Goal: Check status

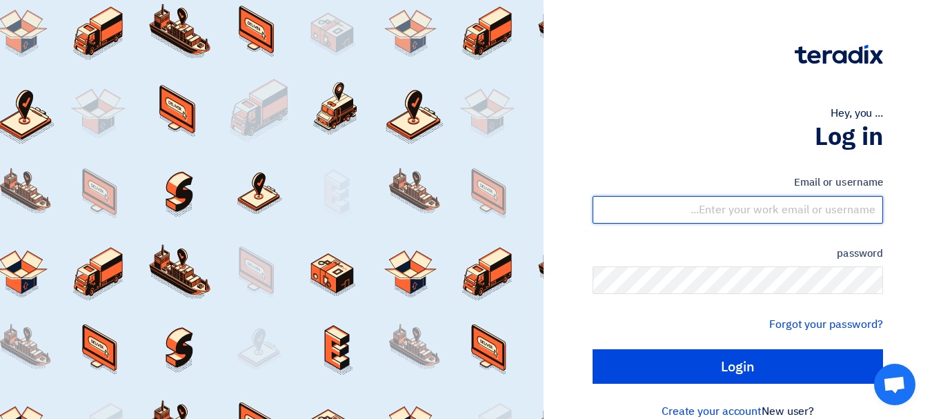
click at [780, 213] on input "text" at bounding box center [738, 210] width 291 height 28
type input "[EMAIL_ADDRESS][DOMAIN_NAME]"
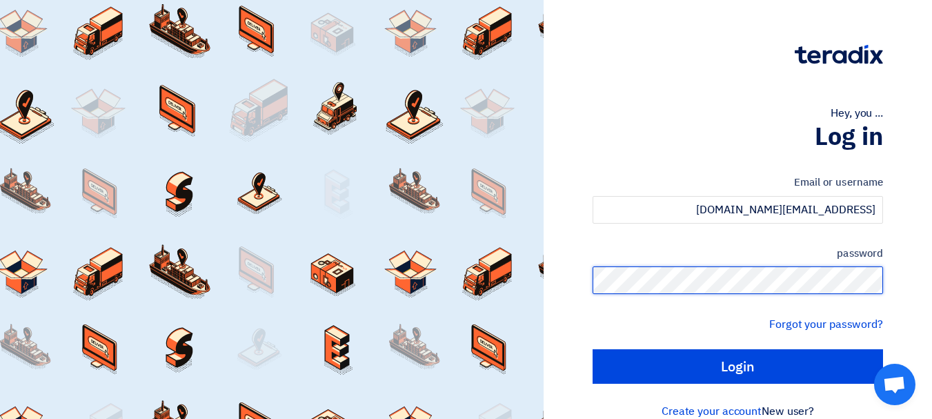
click at [593, 349] on input "Login" at bounding box center [738, 366] width 291 height 35
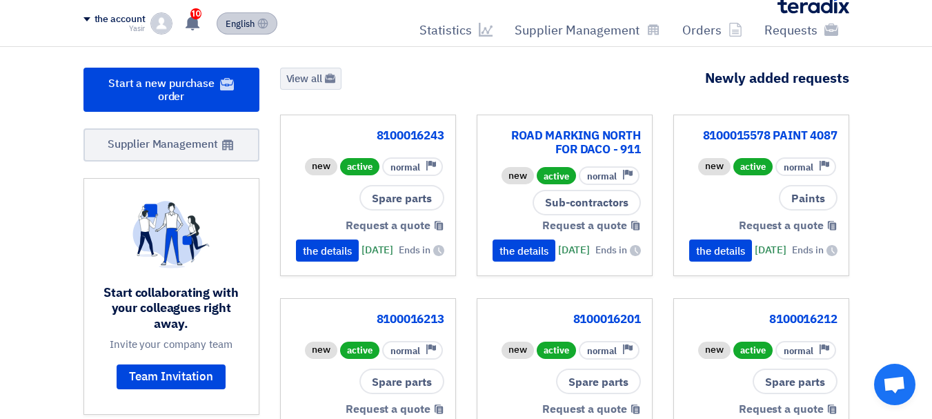
click at [250, 27] on font "English" at bounding box center [240, 23] width 29 height 13
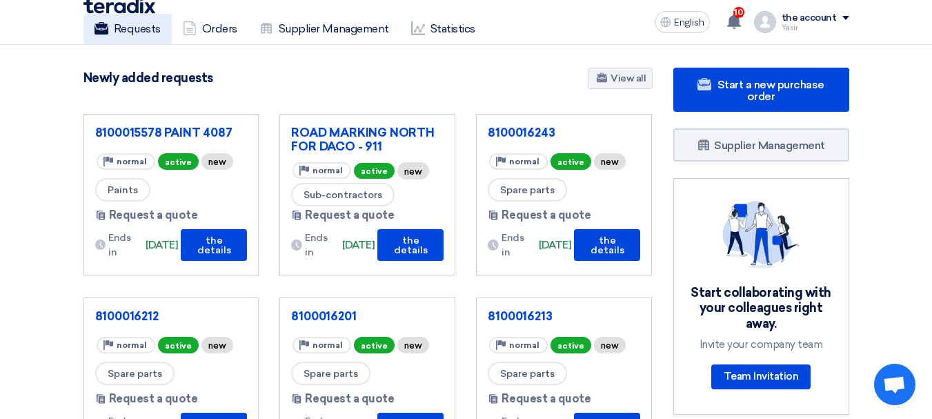
click at [116, 23] on font "Requests" at bounding box center [137, 28] width 47 height 13
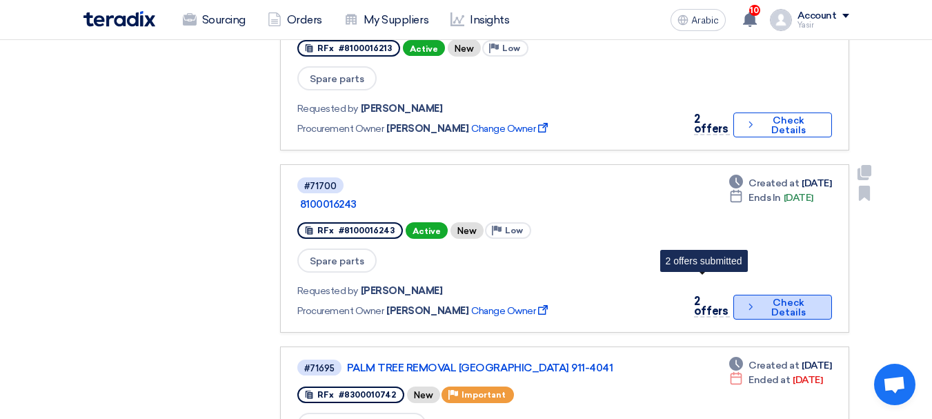
scroll to position [897, 0]
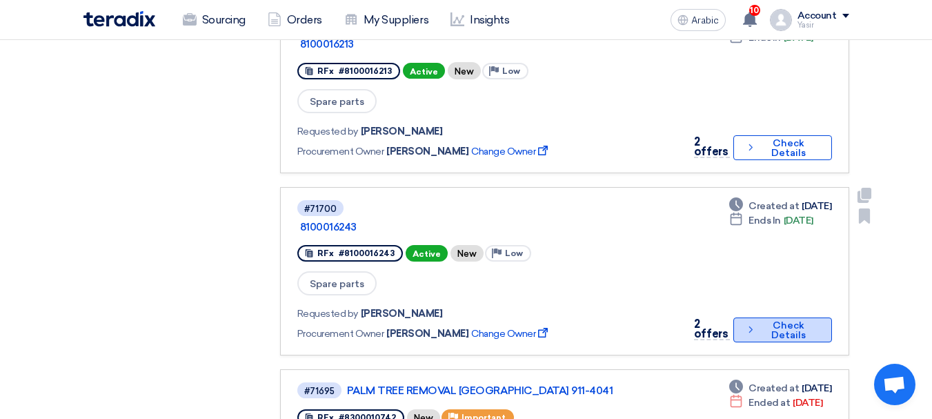
click at [734, 317] on button "Check details Check Details" at bounding box center [783, 329] width 98 height 25
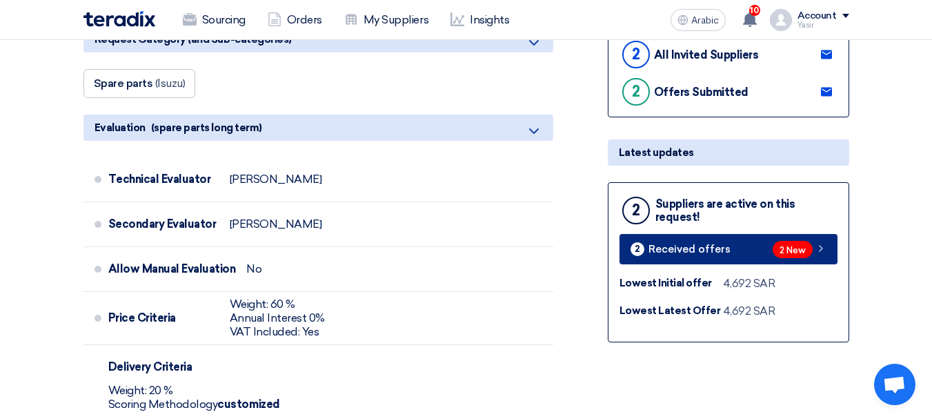
click at [801, 262] on link "2 Received offers 2 New" at bounding box center [729, 249] width 218 height 30
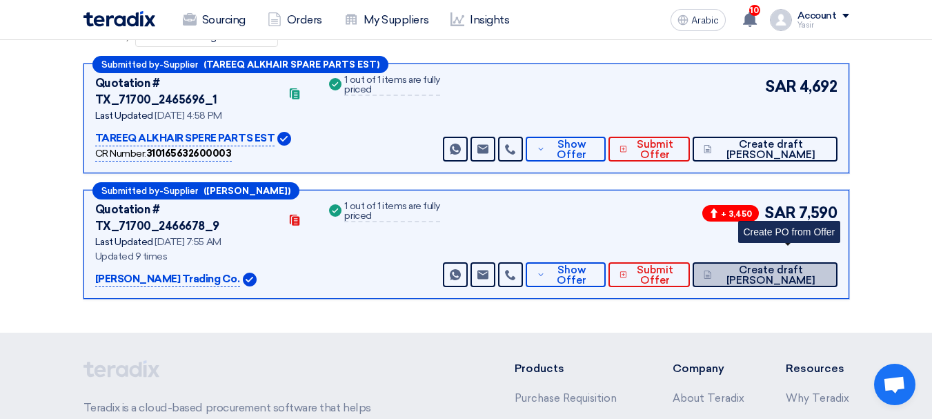
scroll to position [213, 0]
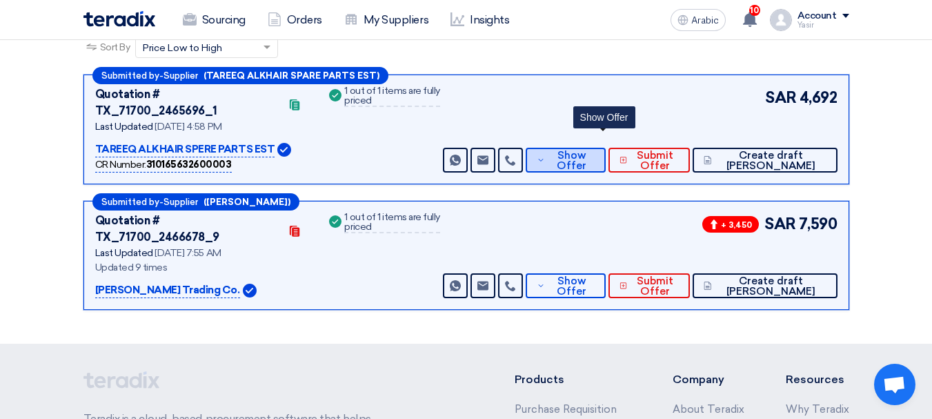
click at [587, 153] on font "Show Offer" at bounding box center [572, 160] width 30 height 23
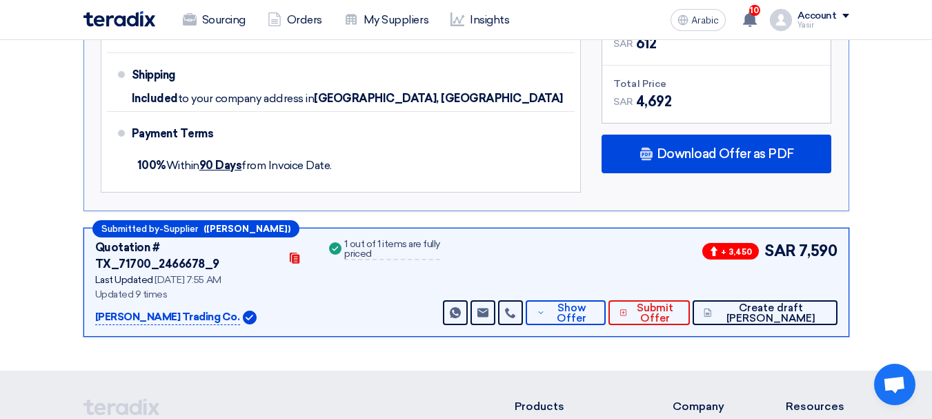
scroll to position [834, 0]
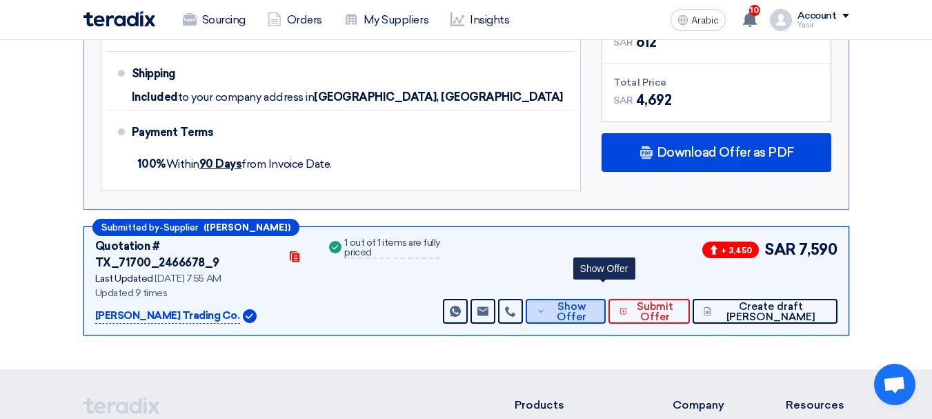
click at [587, 300] on font "Show Offer" at bounding box center [572, 311] width 30 height 23
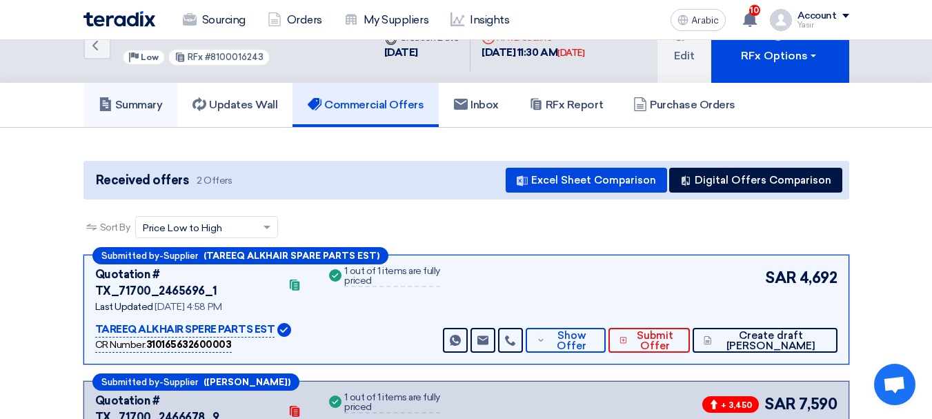
scroll to position [0, 0]
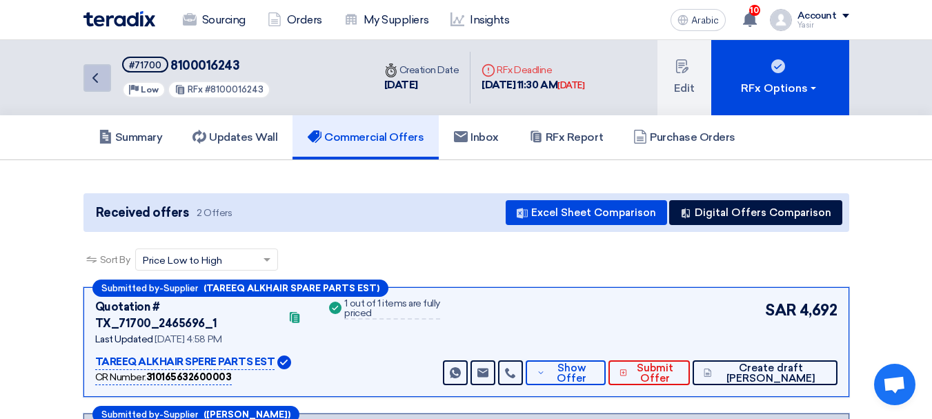
click at [101, 87] on link "Back" at bounding box center [97, 78] width 28 height 28
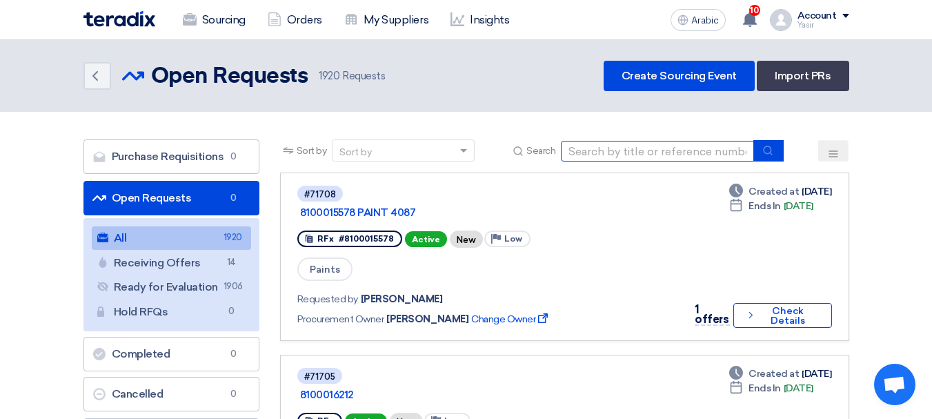
click at [650, 157] on input at bounding box center [657, 151] width 193 height 21
type input "16241"
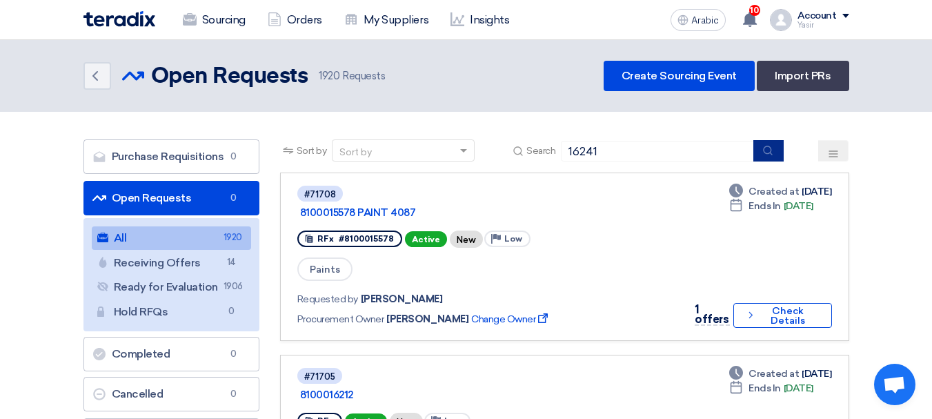
click at [776, 156] on button "submit" at bounding box center [769, 150] width 30 height 21
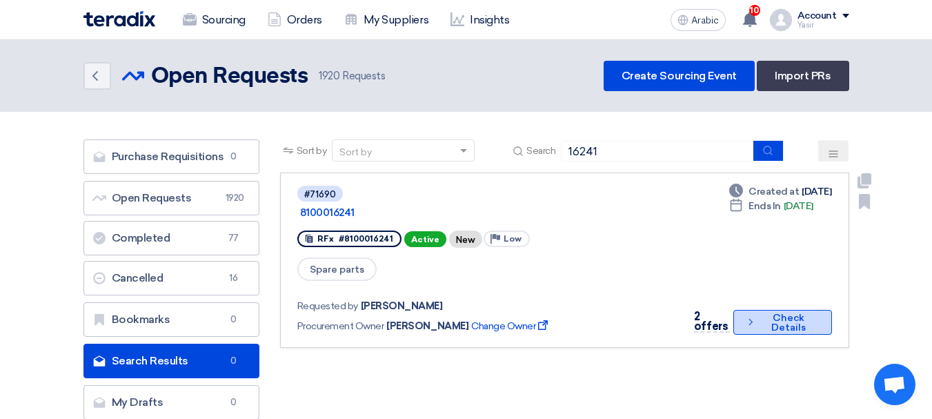
click at [758, 310] on button "Check details Check Details" at bounding box center [783, 322] width 98 height 25
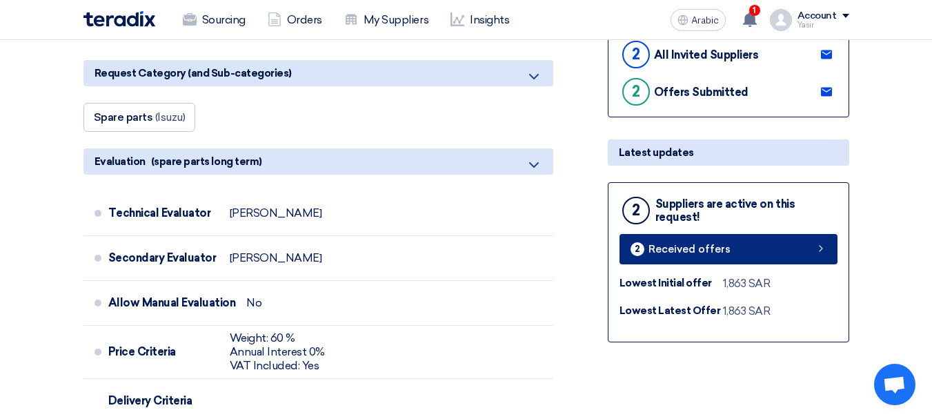
click at [740, 258] on link "2 Received offers" at bounding box center [729, 249] width 218 height 30
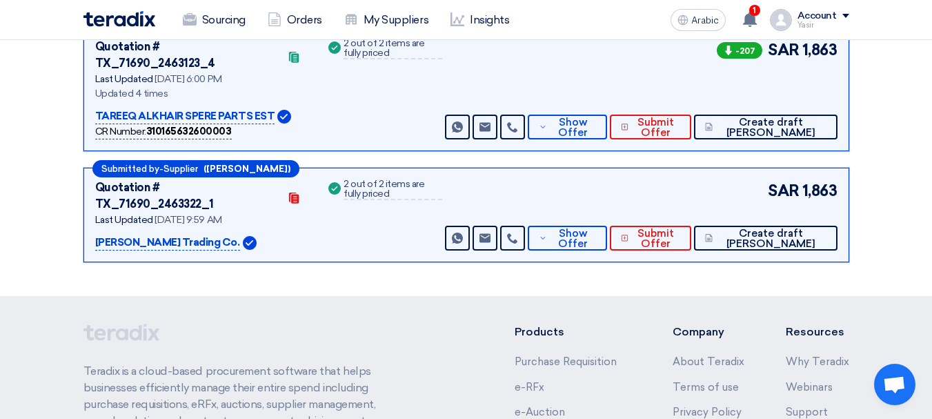
scroll to position [144, 0]
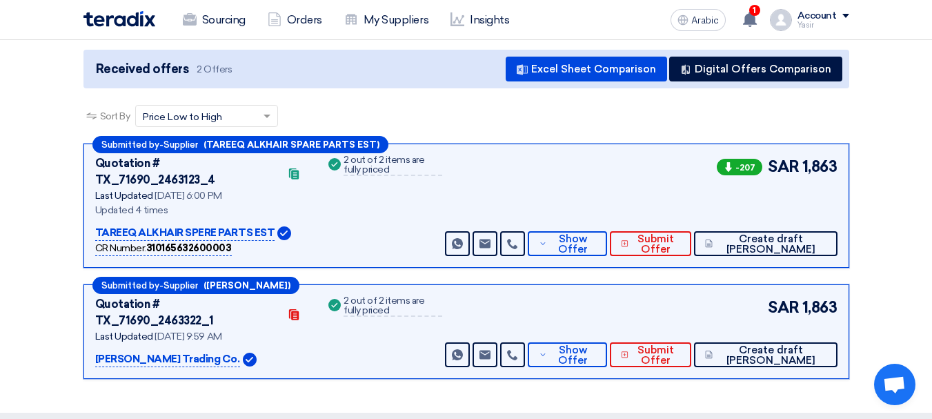
drag, startPoint x: 789, startPoint y: 168, endPoint x: 870, endPoint y: 172, distance: 80.8
click at [870, 172] on section "Received offers 2 Offers Excel Sheet Comparison Digital Offers Comparison Sort …" at bounding box center [466, 215] width 932 height 396
click at [588, 233] on font "Show Offer" at bounding box center [573, 244] width 30 height 23
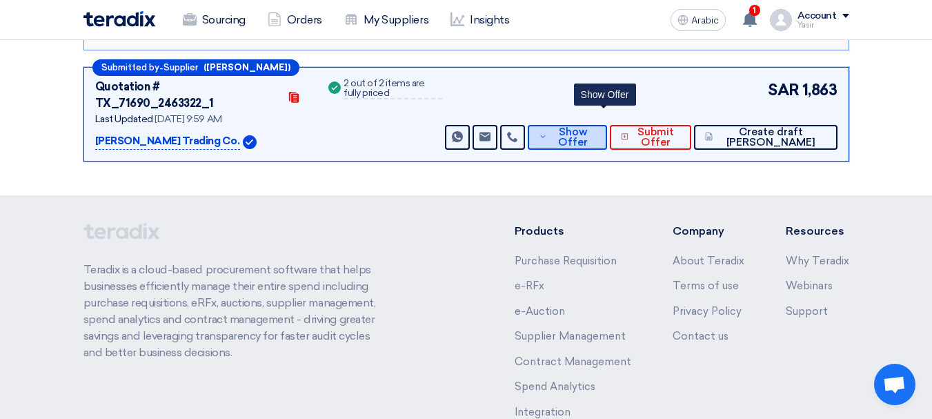
click at [588, 126] on font "Show Offer" at bounding box center [573, 137] width 30 height 23
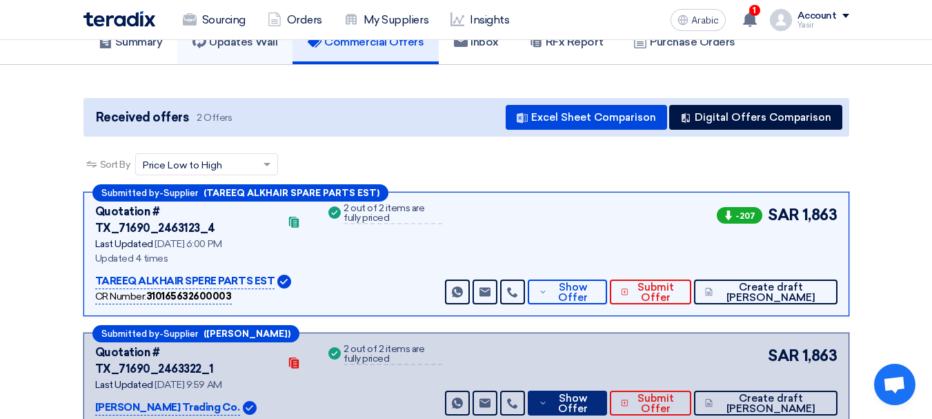
scroll to position [0, 0]
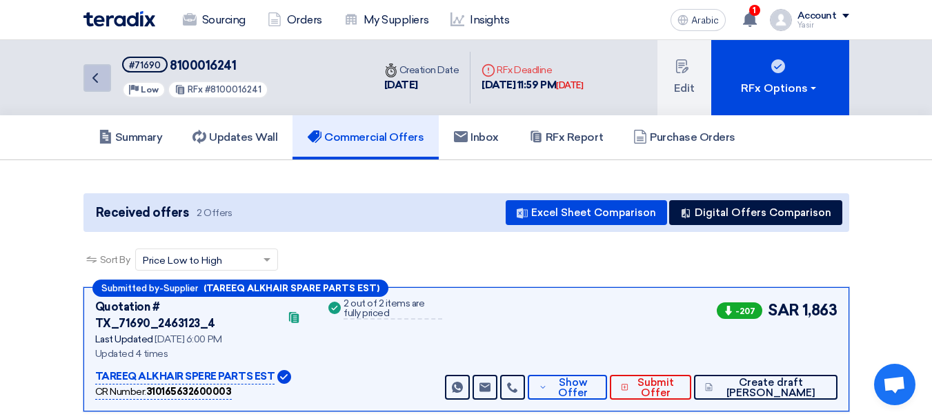
click at [109, 81] on link "Back" at bounding box center [97, 78] width 28 height 28
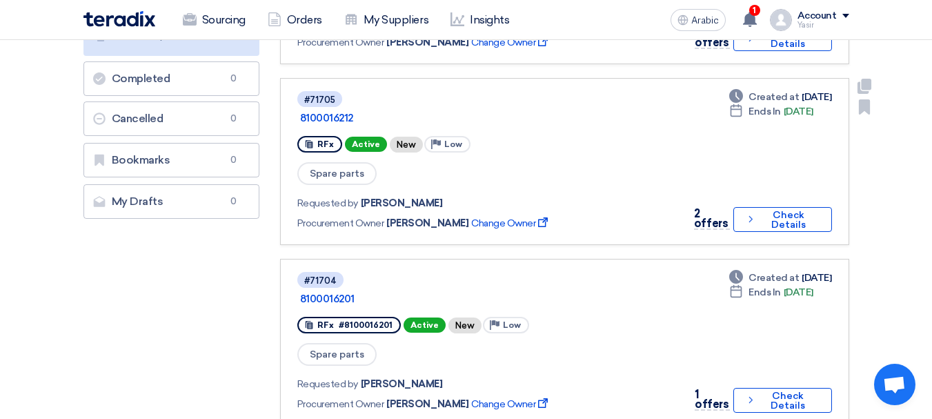
scroll to position [276, 0]
click at [782, 206] on button "Check details Check Details" at bounding box center [783, 218] width 98 height 25
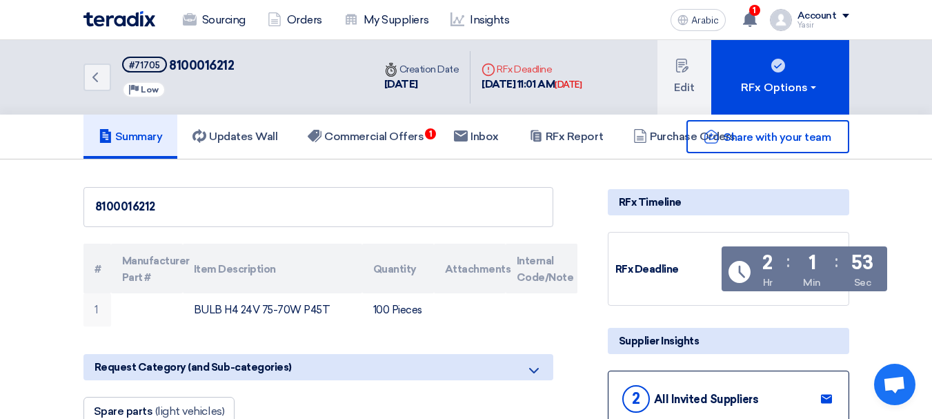
click at [80, 72] on div "Back #71705 8100016212 Priority Low Time Creation Date [DATE] Deadline RFx Dead…" at bounding box center [466, 77] width 787 height 75
click at [90, 75] on icon "Back" at bounding box center [95, 77] width 17 height 17
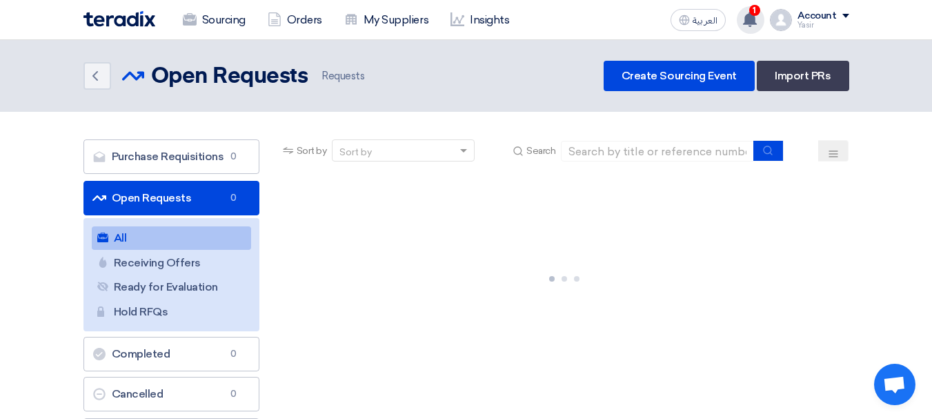
click at [749, 14] on use at bounding box center [750, 19] width 14 height 15
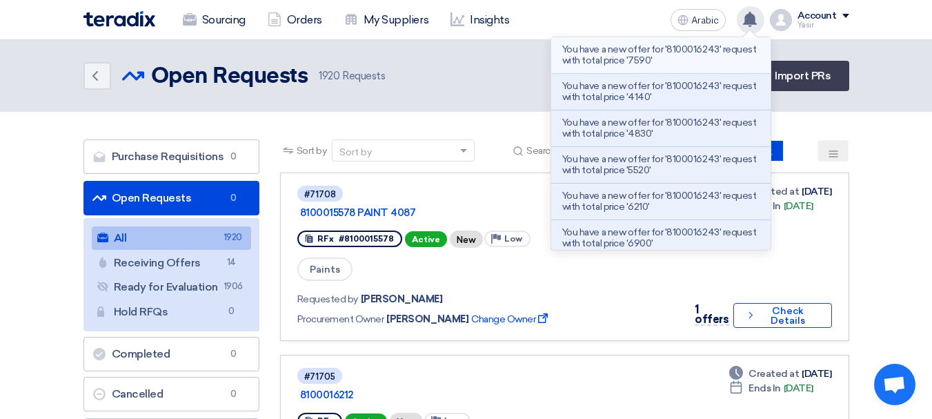
click at [658, 62] on font "You have a new offer for '8100016243' request with total price '7590'" at bounding box center [659, 54] width 194 height 23
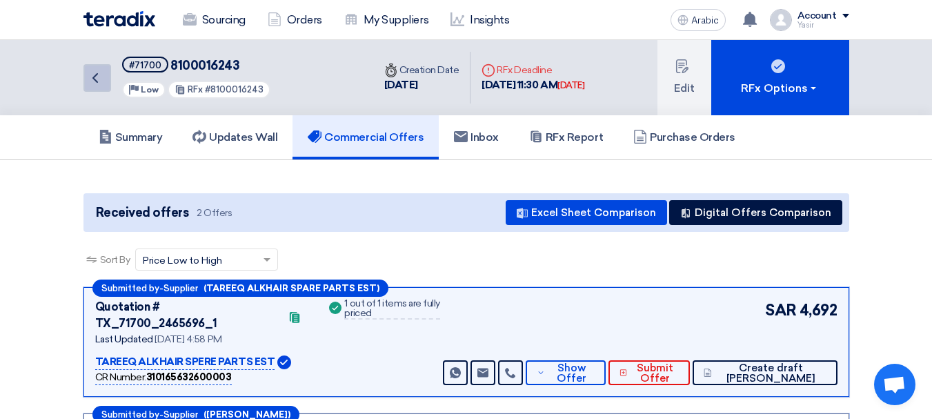
click at [102, 89] on link "Back" at bounding box center [97, 78] width 28 height 28
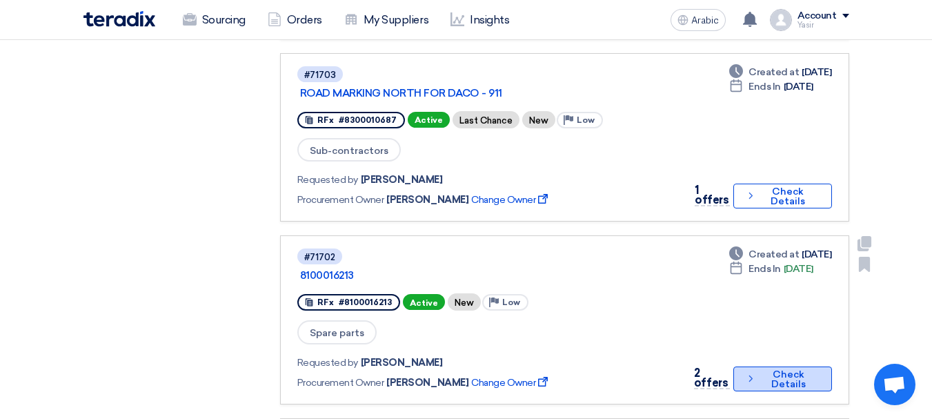
scroll to position [690, 0]
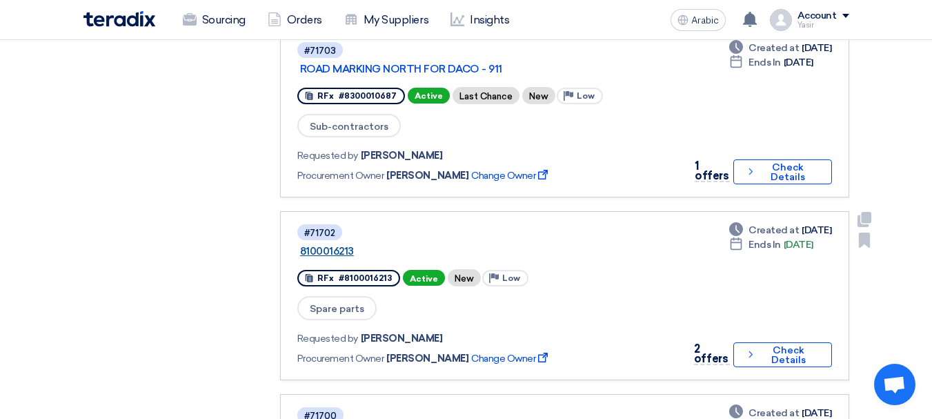
drag, startPoint x: 311, startPoint y: 156, endPoint x: 367, endPoint y: 165, distance: 56.6
click at [367, 223] on div "#71702 8100016213" at bounding box center [485, 241] width 377 height 37
click at [375, 223] on div "#71702 8100016213" at bounding box center [485, 241] width 377 height 37
click at [321, 228] on font "#71702" at bounding box center [319, 233] width 31 height 10
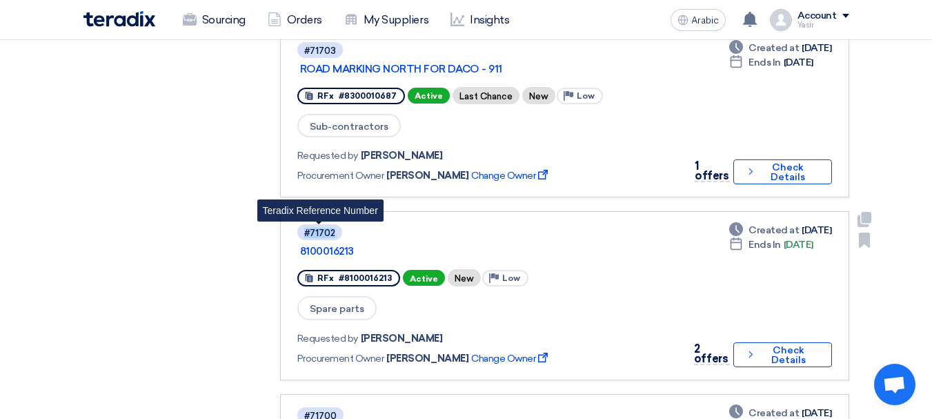
click at [321, 228] on font "#71702" at bounding box center [319, 233] width 31 height 10
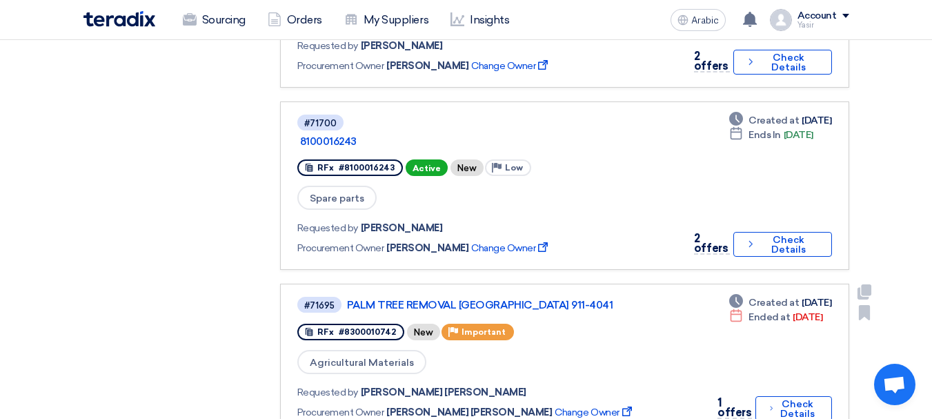
scroll to position [828, 0]
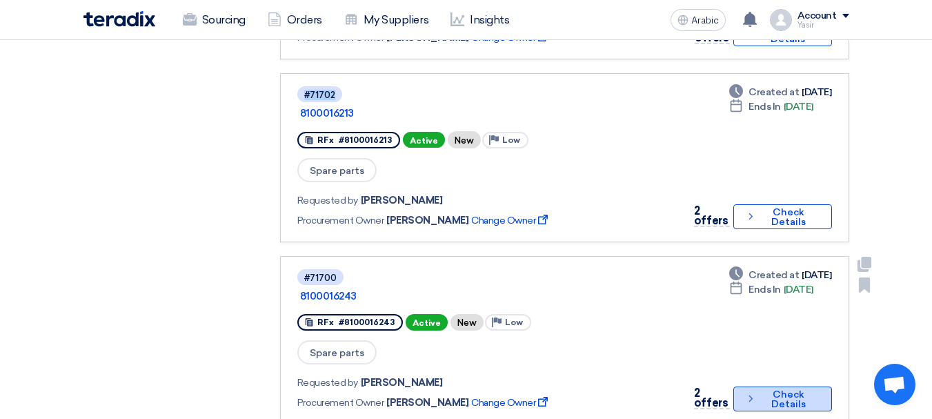
click at [789, 388] on font "Check Details" at bounding box center [788, 398] width 35 height 21
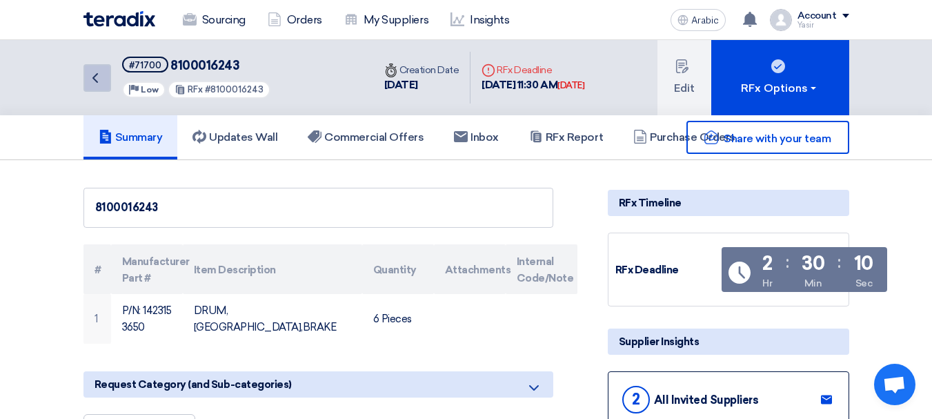
click at [95, 88] on link "Back" at bounding box center [97, 78] width 28 height 28
